Goal: Task Accomplishment & Management: Manage account settings

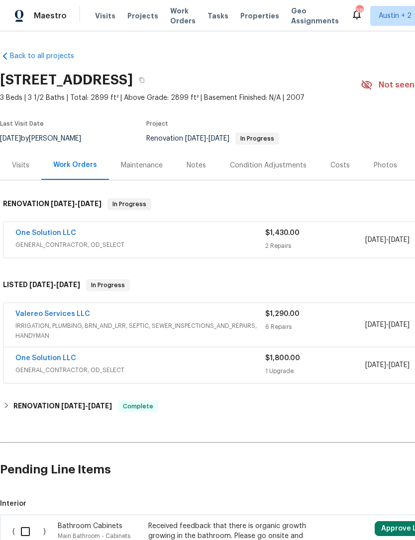
click at [248, 16] on span "Properties" at bounding box center [259, 16] width 39 height 10
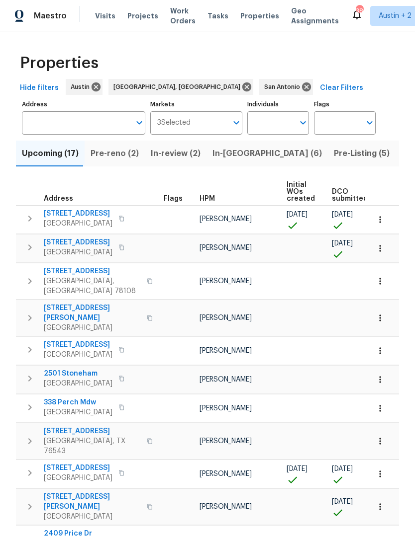
click at [98, 8] on div "Visits Projects Work Orders Tasks Properties Geo Assignments" at bounding box center [223, 16] width 256 height 20
click at [102, 20] on span "Visits" at bounding box center [105, 16] width 20 height 10
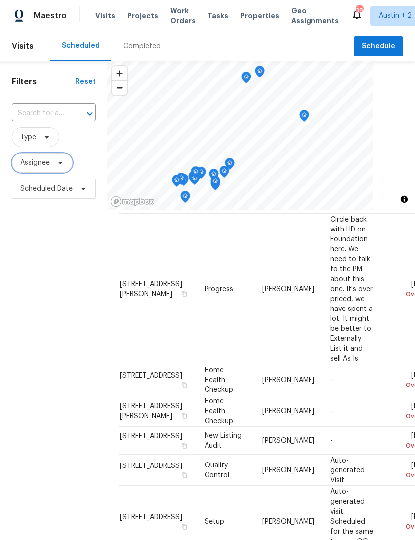
click at [35, 162] on span "Assignee" at bounding box center [34, 163] width 29 height 10
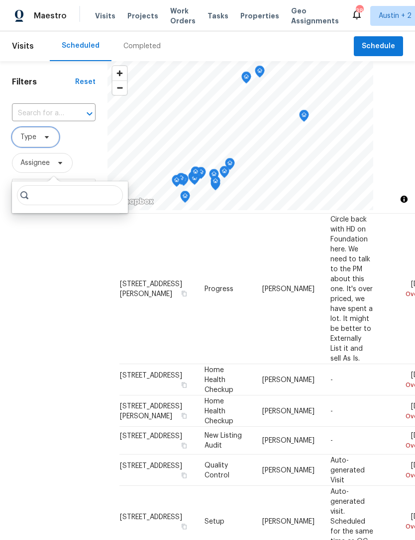
click at [43, 141] on icon at bounding box center [47, 137] width 8 height 8
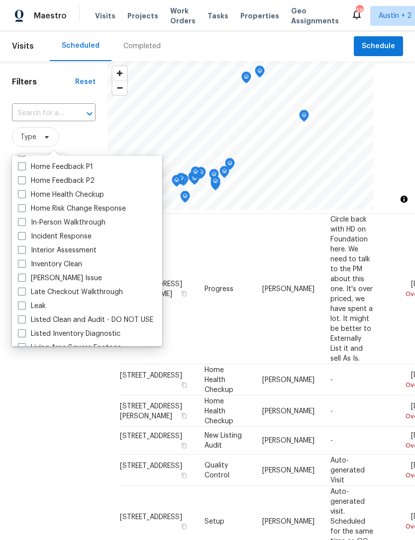
scroll to position [329, 0]
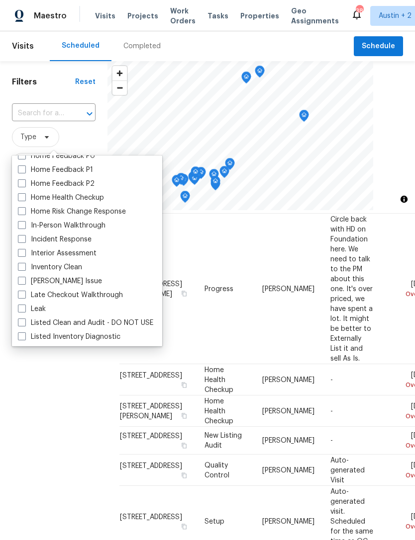
click at [25, 225] on span at bounding box center [22, 225] width 8 height 8
click at [24, 225] on input "In-Person Walkthrough" at bounding box center [21, 224] width 6 height 6
checkbox input "true"
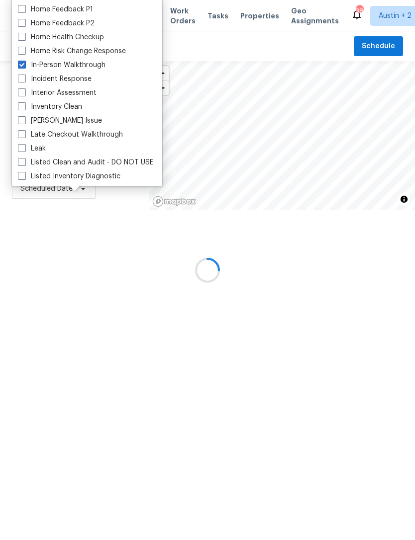
scroll to position [599, 0]
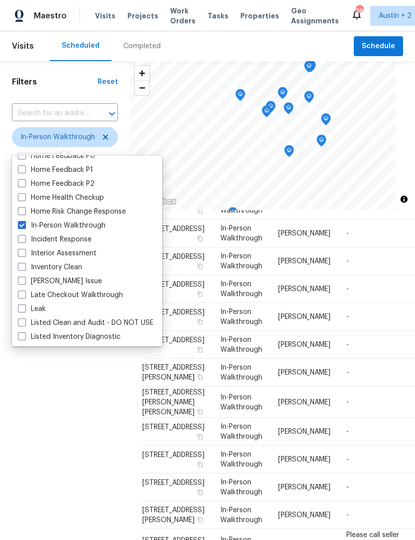
click at [43, 393] on div "Filters Reset ​ In-Person Walkthrough Assignee Scheduled Date" at bounding box center [65, 352] width 130 height 582
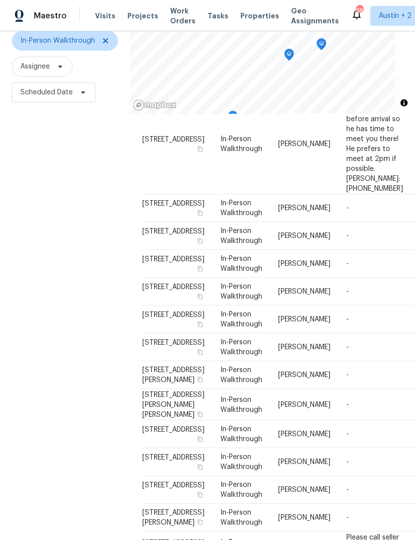
scroll to position [96, 0]
click at [0, 0] on icon at bounding box center [0, 0] width 0 height 0
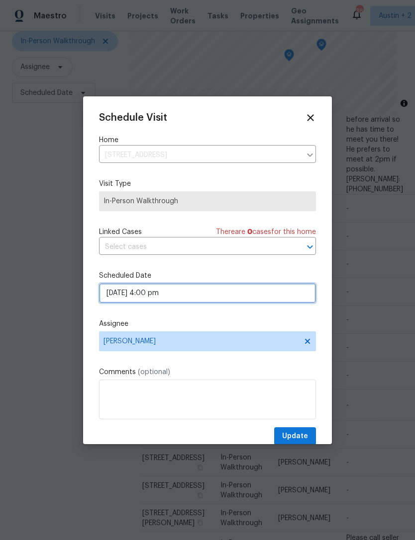
click at [123, 297] on input "[DATE] 4:00 pm" at bounding box center [207, 293] width 217 height 20
select select "pm"
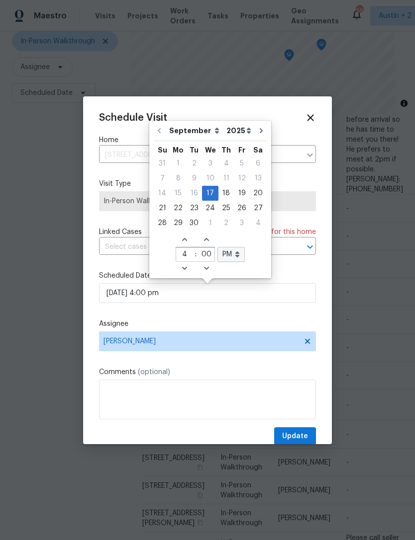
click at [97, 318] on div "Schedule Visit Home [STREET_ADDRESS] ​ Visit Type In-Person Walkthrough Linked …" at bounding box center [207, 270] width 249 height 348
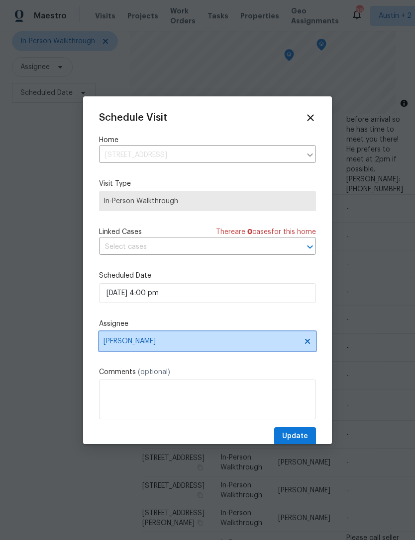
click at [121, 345] on span "[PERSON_NAME]" at bounding box center [200, 342] width 195 height 8
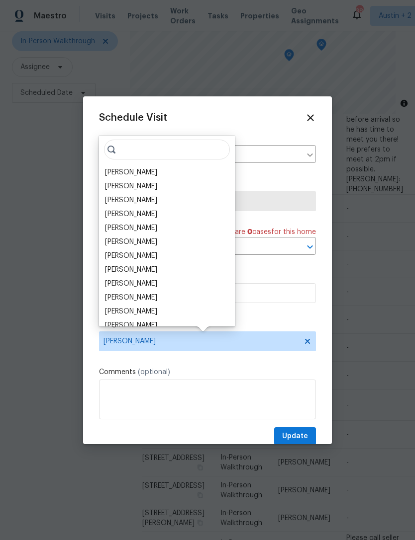
click at [118, 218] on div "[PERSON_NAME]" at bounding box center [131, 214] width 52 height 10
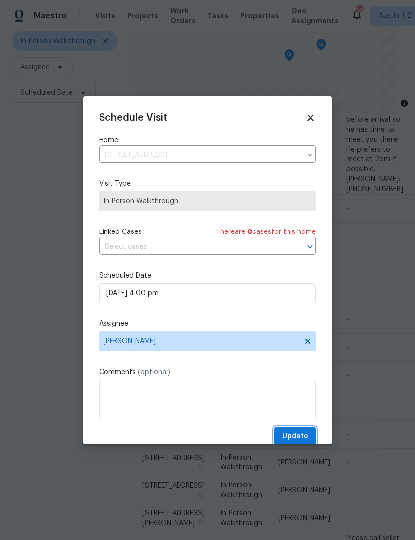
click at [302, 440] on span "Update" at bounding box center [295, 437] width 26 height 12
